Goal: Information Seeking & Learning: Learn about a topic

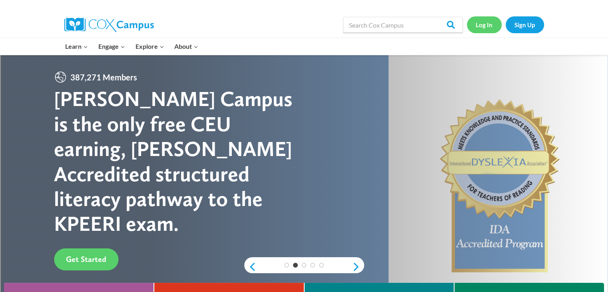
click at [484, 23] on link "Log In" at bounding box center [484, 24] width 35 height 16
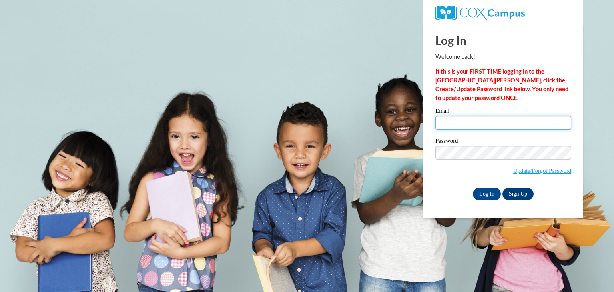
click at [462, 123] on input "Email" at bounding box center [503, 123] width 136 height 14
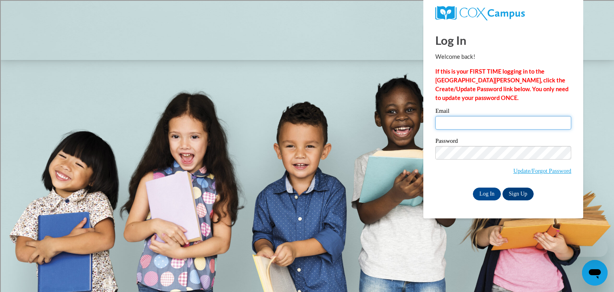
type input "hadleyk@tcitys.org"
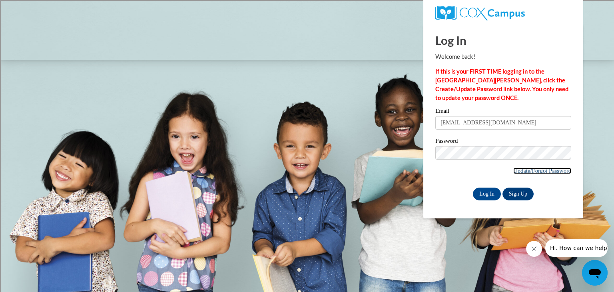
click at [549, 168] on link "Update/Forgot Password" at bounding box center [542, 171] width 58 height 6
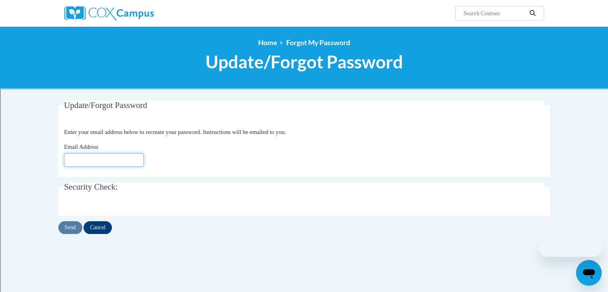
click at [94, 161] on input "Email Address" at bounding box center [104, 160] width 80 height 14
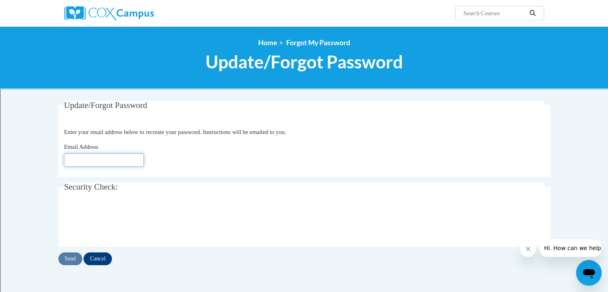
type input "hadleyk@tcitys.org"
click at [71, 260] on input "Send" at bounding box center [70, 258] width 24 height 13
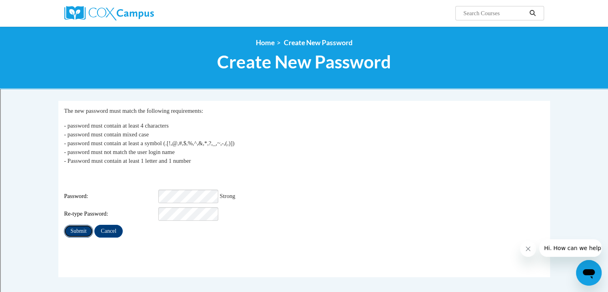
drag, startPoint x: 79, startPoint y: 224, endPoint x: 78, endPoint y: 219, distance: 5.8
click at [79, 225] on input "Submit" at bounding box center [78, 231] width 29 height 13
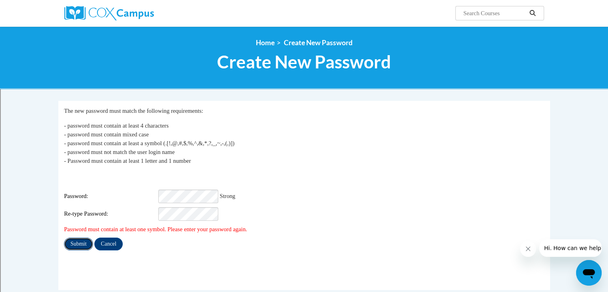
click at [85, 238] on input "Submit" at bounding box center [78, 244] width 29 height 13
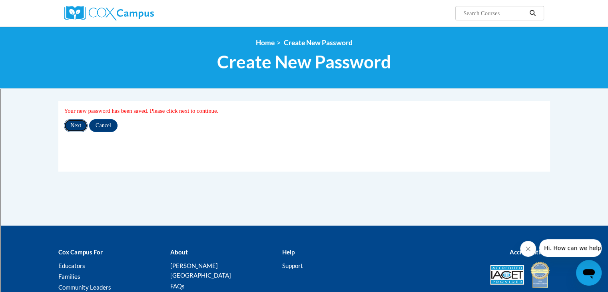
click at [79, 128] on input "Next" at bounding box center [76, 125] width 24 height 13
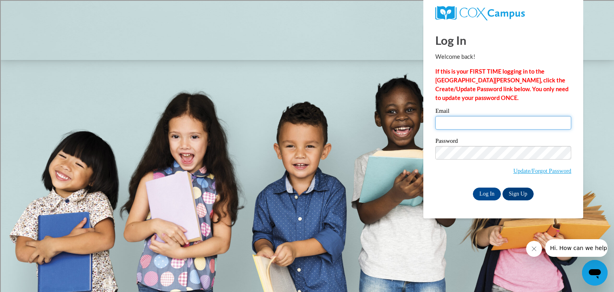
click at [469, 123] on input "Email" at bounding box center [503, 123] width 136 height 14
type input "hadleyk@tcitys.org"
click at [488, 192] on input "Log In" at bounding box center [487, 194] width 28 height 13
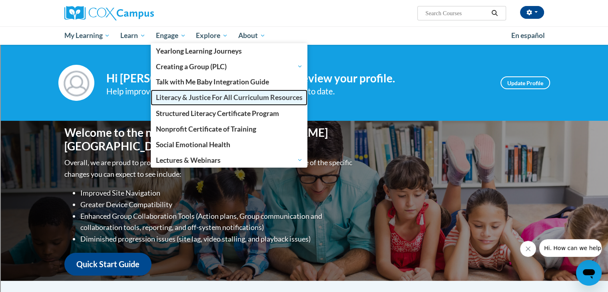
click at [184, 95] on span "Literacy & Justice For All Curriculum Resources" at bounding box center [229, 97] width 147 height 8
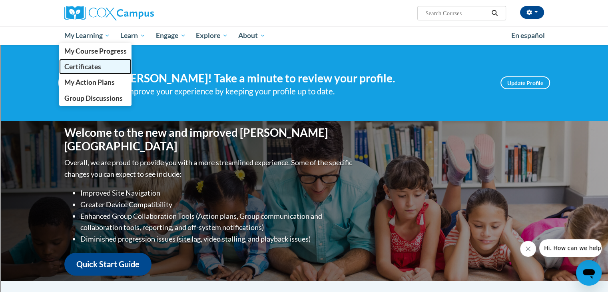
click at [104, 63] on link "Certificates" at bounding box center [95, 67] width 73 height 16
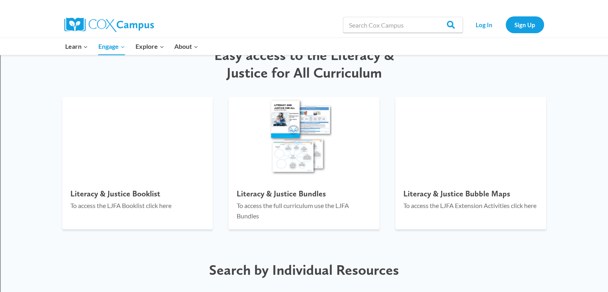
scroll to position [880, 0]
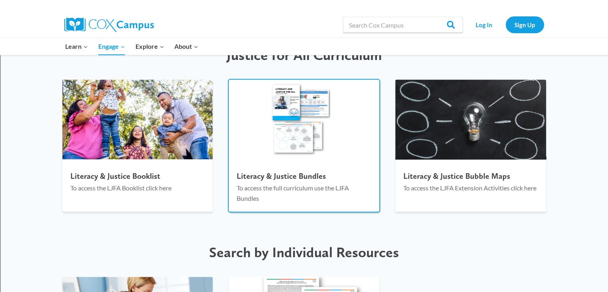
click at [287, 175] on h4 "Literacy & Justice Bundles" at bounding box center [304, 176] width 135 height 10
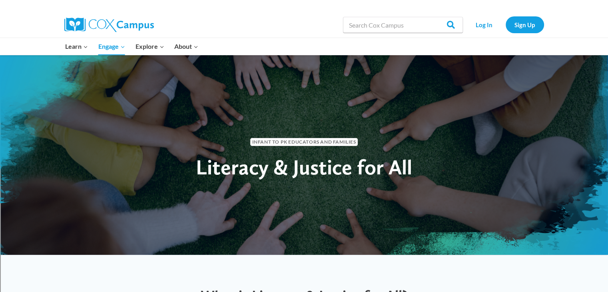
scroll to position [0, 0]
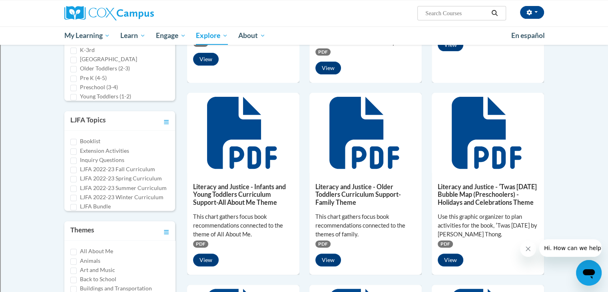
scroll to position [222, 0]
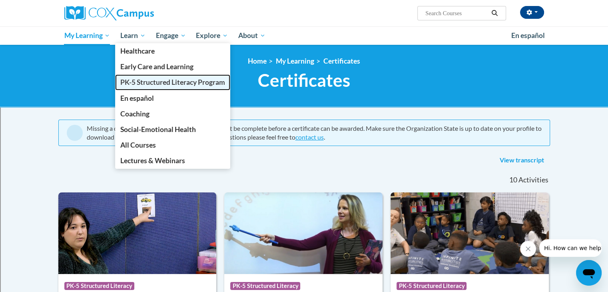
click at [158, 82] on span "PK-5 Structured Literacy Program" at bounding box center [172, 82] width 105 height 8
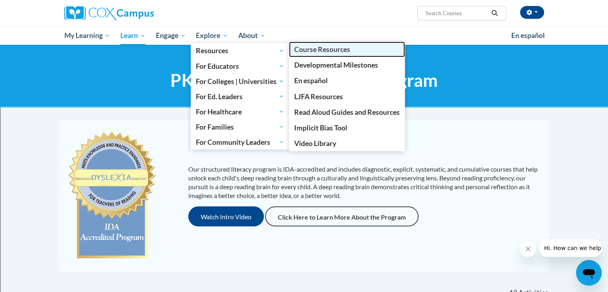
click at [327, 48] on span "Course Resources" at bounding box center [322, 49] width 56 height 8
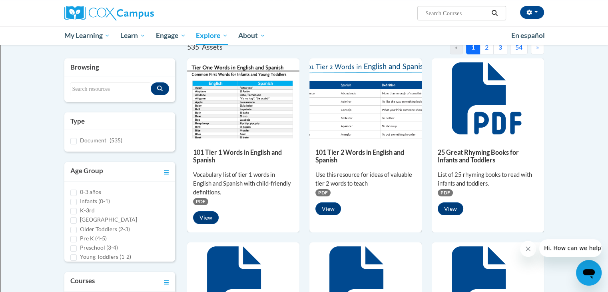
scroll to position [120, 0]
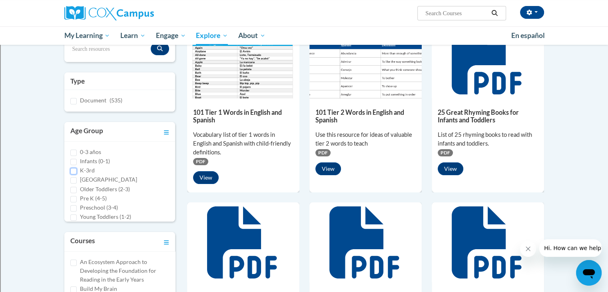
click at [71, 170] on input "K-3rd" at bounding box center [73, 171] width 6 height 6
checkbox input "true"
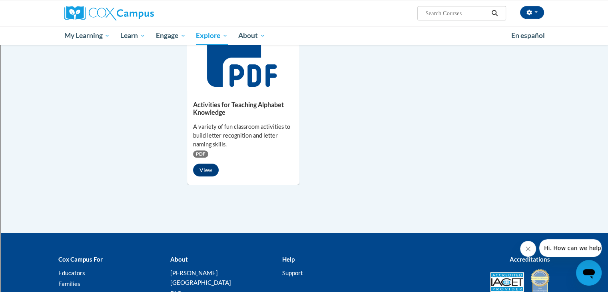
scroll to position [680, 0]
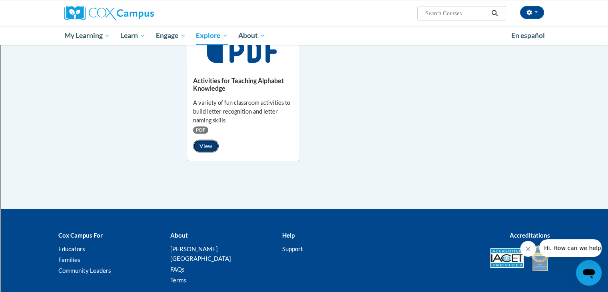
click at [210, 148] on button "View" at bounding box center [206, 146] width 26 height 13
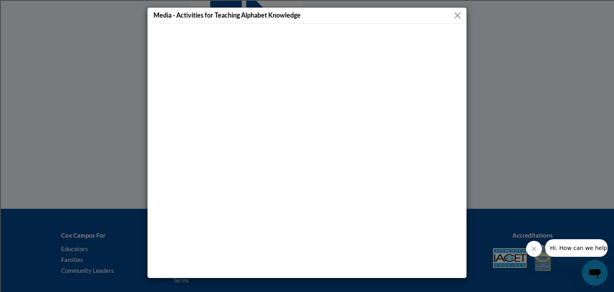
click at [459, 15] on button "Close" at bounding box center [458, 15] width 10 height 10
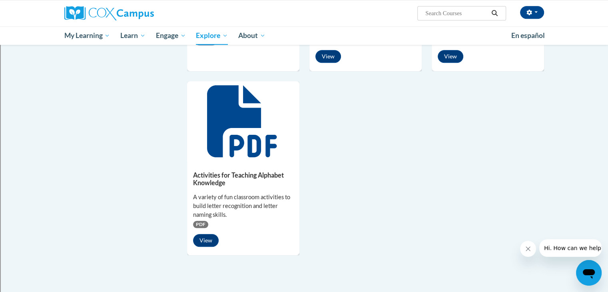
scroll to position [560, 0]
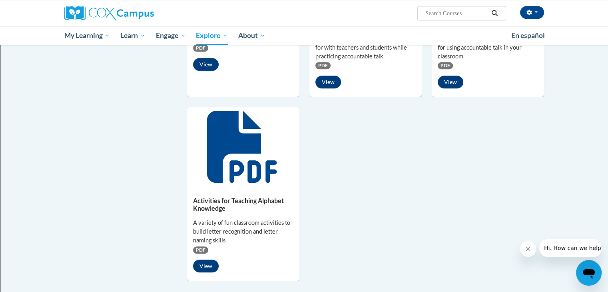
click at [224, 140] on icon at bounding box center [242, 147] width 70 height 72
click at [202, 266] on button "View" at bounding box center [206, 265] width 26 height 13
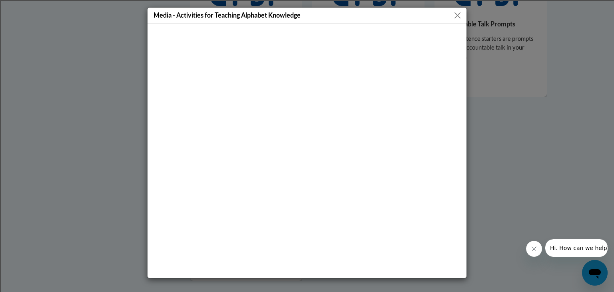
click at [458, 12] on button "Close" at bounding box center [458, 15] width 10 height 10
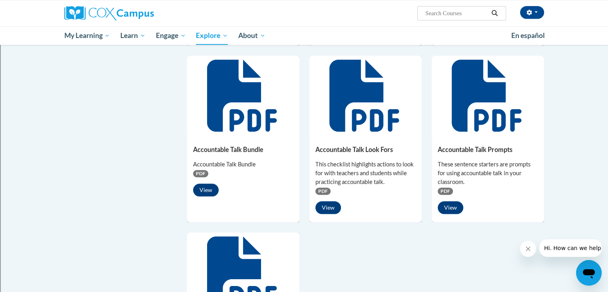
scroll to position [400, 0]
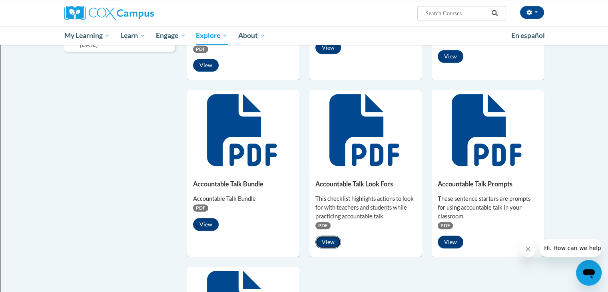
click at [329, 239] on button "View" at bounding box center [328, 242] width 26 height 13
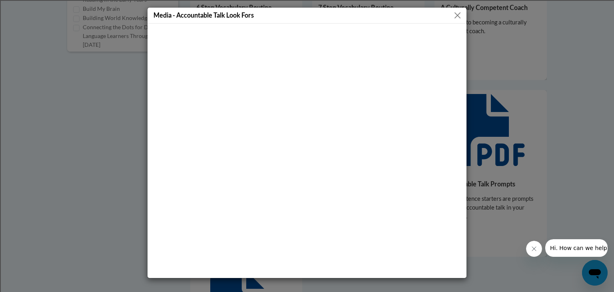
click at [457, 14] on button "Close" at bounding box center [458, 15] width 10 height 10
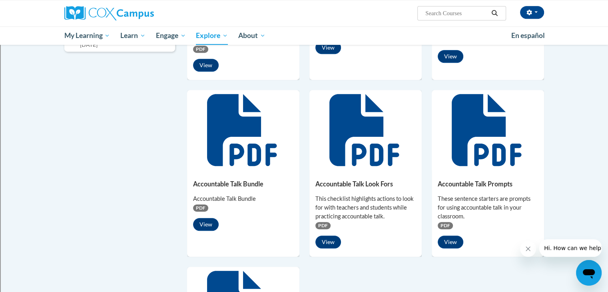
click at [485, 157] on icon at bounding box center [487, 130] width 70 height 72
click at [450, 242] on button "View" at bounding box center [451, 242] width 26 height 13
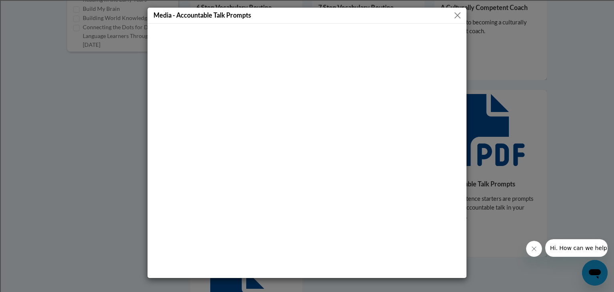
click at [461, 14] on button "Close" at bounding box center [458, 15] width 10 height 10
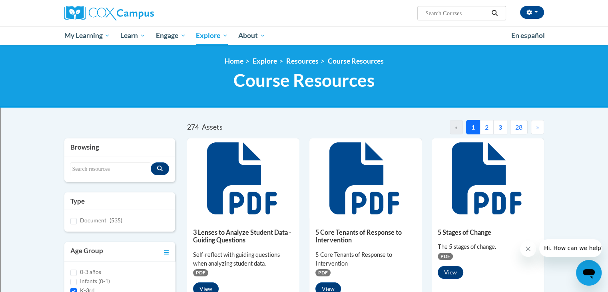
scroll to position [0, 0]
click at [485, 127] on button "2" at bounding box center [487, 127] width 14 height 14
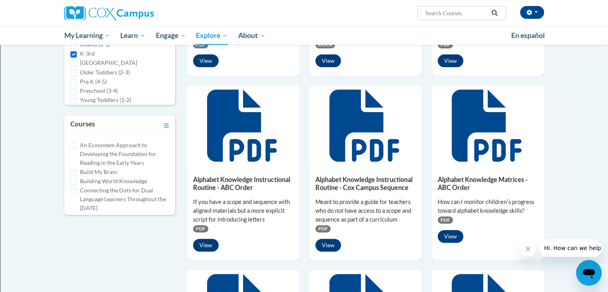
scroll to position [280, 0]
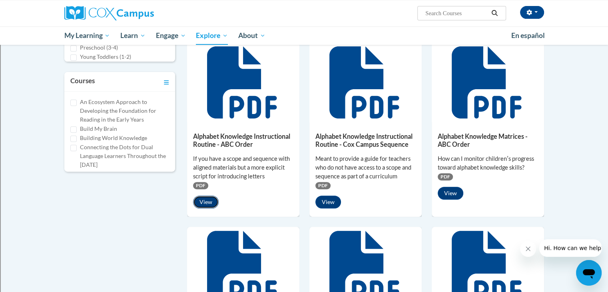
click at [204, 202] on button "View" at bounding box center [206, 202] width 26 height 13
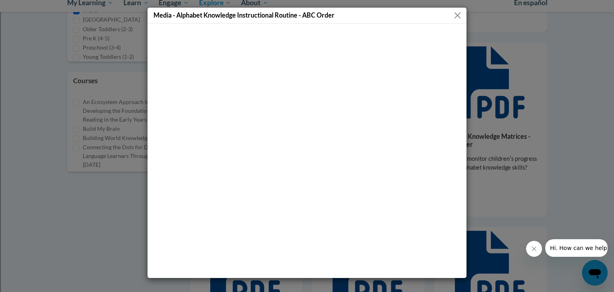
click at [461, 16] on button "Close" at bounding box center [458, 15] width 10 height 10
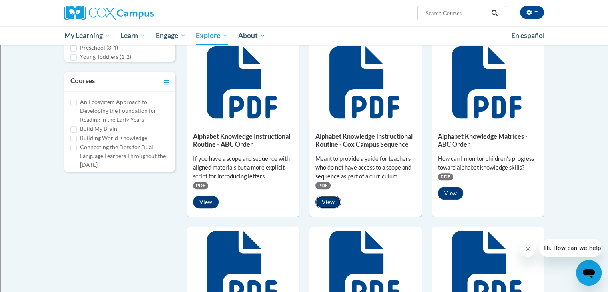
click at [329, 202] on button "View" at bounding box center [328, 202] width 26 height 13
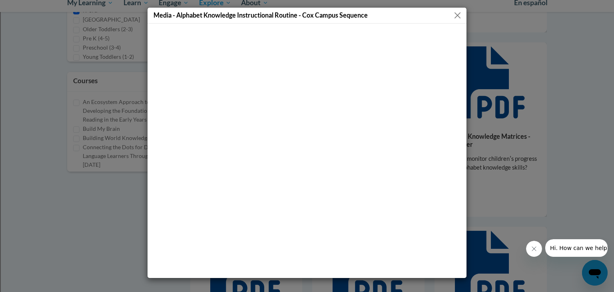
click at [456, 15] on button "Close" at bounding box center [458, 15] width 10 height 10
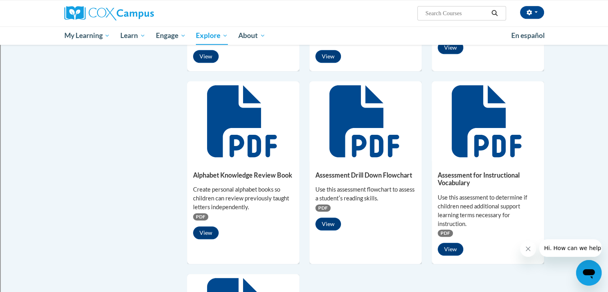
scroll to position [440, 0]
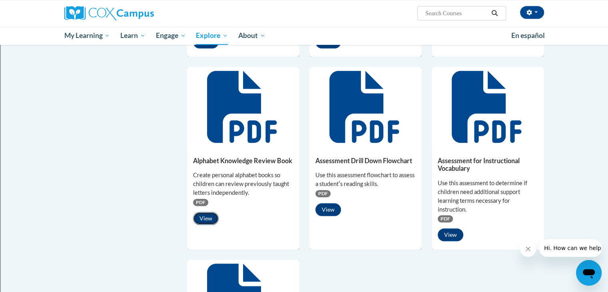
click at [210, 217] on button "View" at bounding box center [206, 218] width 26 height 13
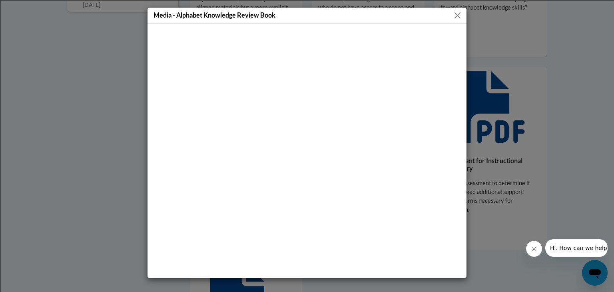
click at [457, 15] on button "Close" at bounding box center [458, 15] width 10 height 10
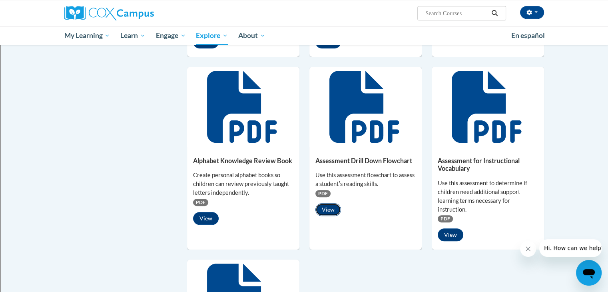
click at [327, 209] on button "View" at bounding box center [328, 209] width 26 height 13
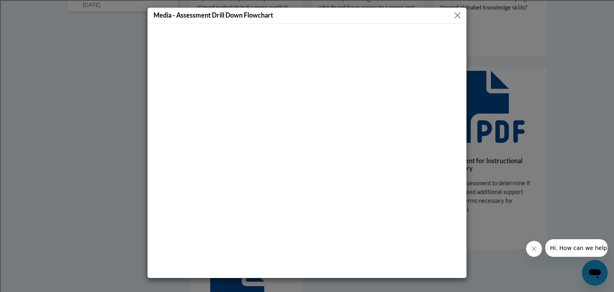
click at [458, 16] on button "Close" at bounding box center [458, 15] width 10 height 10
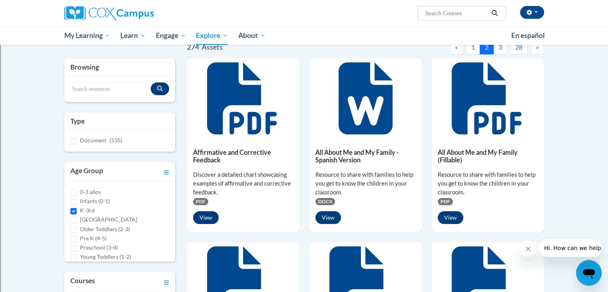
scroll to position [0, 0]
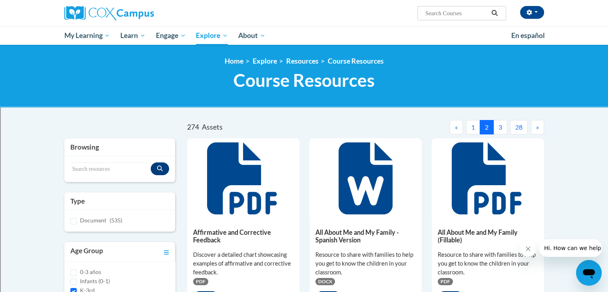
click at [501, 128] on button "3" at bounding box center [500, 127] width 14 height 14
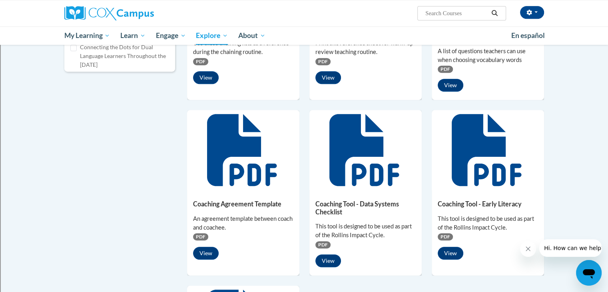
scroll to position [400, 0]
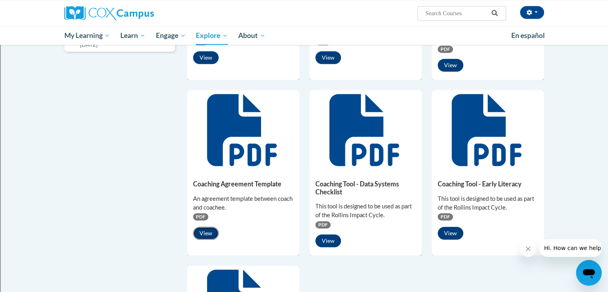
click at [207, 231] on button "View" at bounding box center [206, 233] width 26 height 13
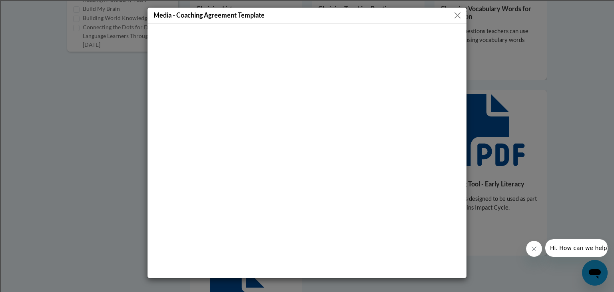
click at [457, 15] on button "Close" at bounding box center [458, 15] width 10 height 10
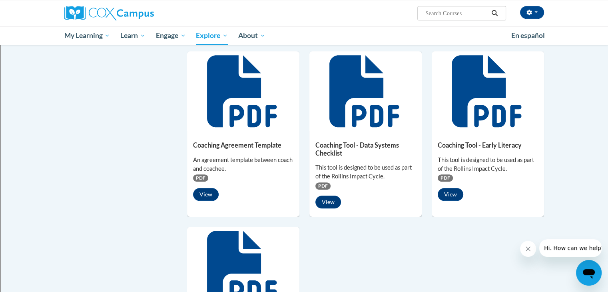
scroll to position [480, 0]
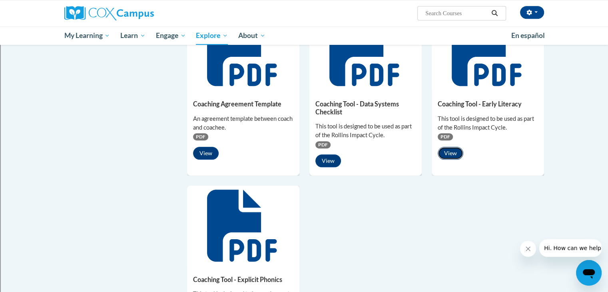
click at [452, 152] on button "View" at bounding box center [451, 153] width 26 height 13
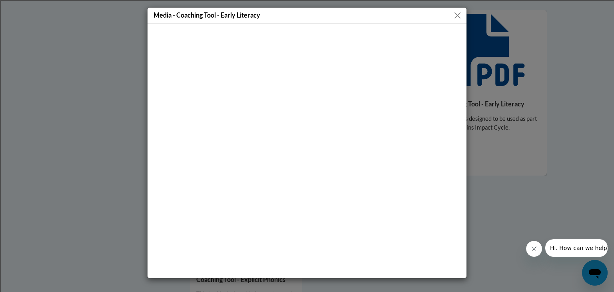
click at [459, 12] on button "Close" at bounding box center [458, 15] width 10 height 10
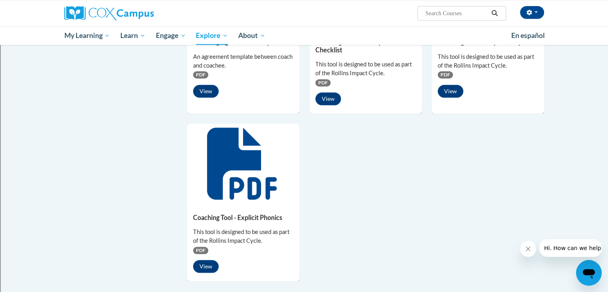
scroll to position [560, 0]
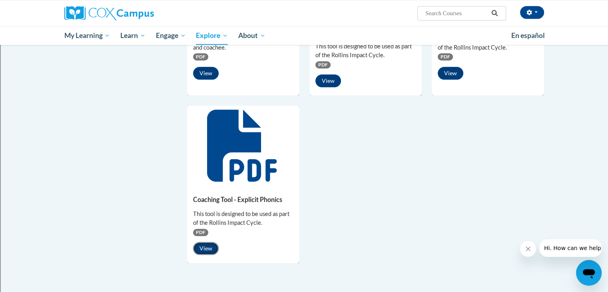
click at [202, 248] on button "View" at bounding box center [206, 248] width 26 height 13
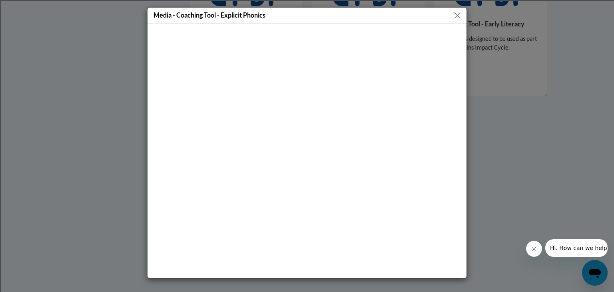
click at [457, 14] on button "Close" at bounding box center [458, 15] width 10 height 10
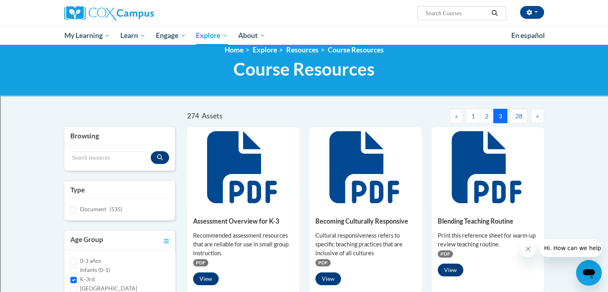
scroll to position [0, 0]
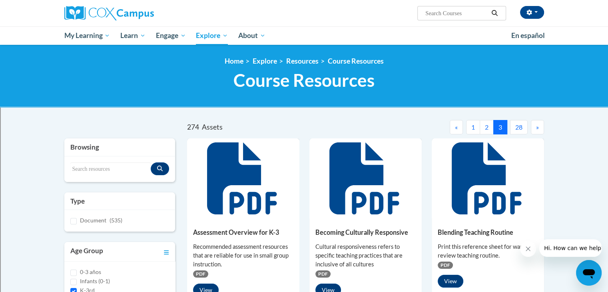
click at [537, 127] on span "»" at bounding box center [537, 127] width 3 height 8
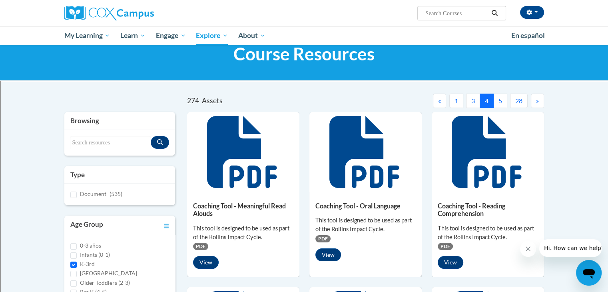
scroll to position [40, 0]
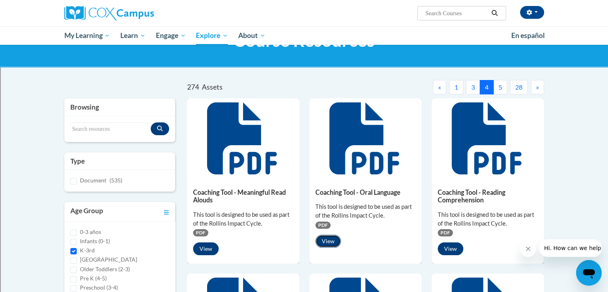
click at [333, 239] on button "View" at bounding box center [328, 241] width 26 height 13
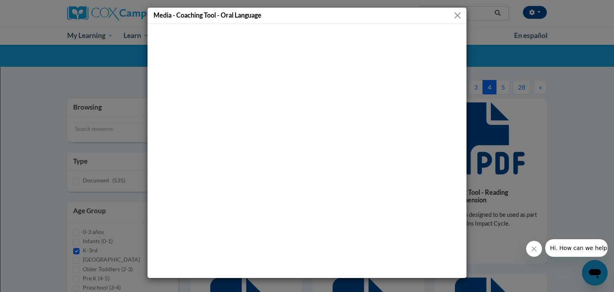
click at [455, 13] on button "Close" at bounding box center [458, 15] width 10 height 10
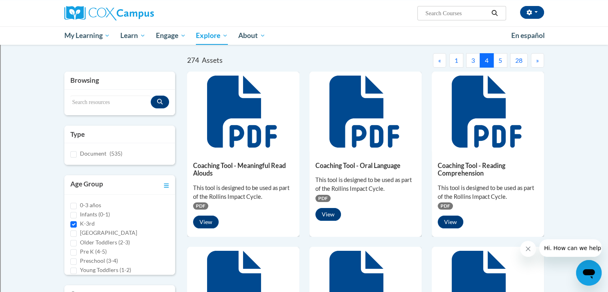
scroll to position [0, 0]
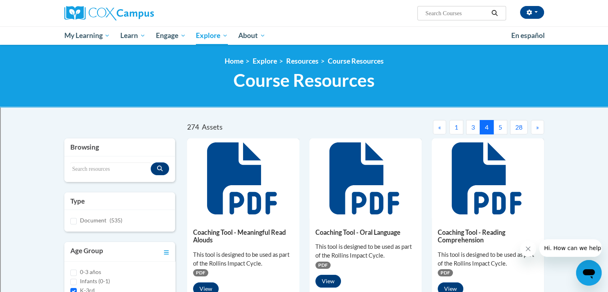
click at [499, 128] on button "5" at bounding box center [500, 127] width 14 height 14
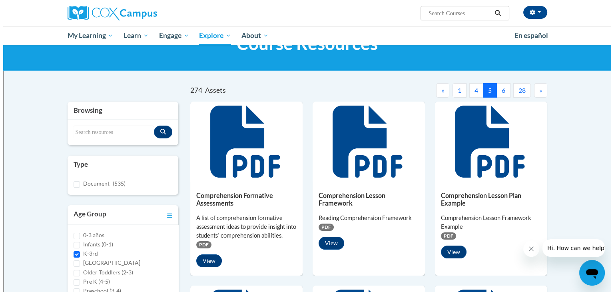
scroll to position [80, 0]
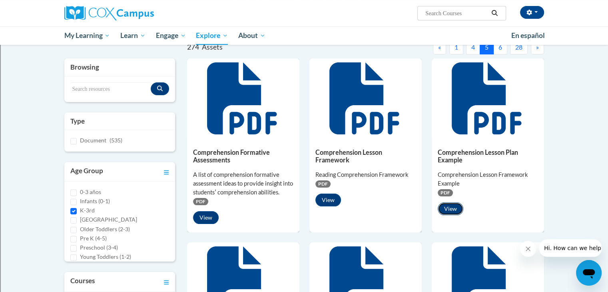
click at [447, 208] on button "View" at bounding box center [451, 208] width 26 height 13
